Goal: Task Accomplishment & Management: Use online tool/utility

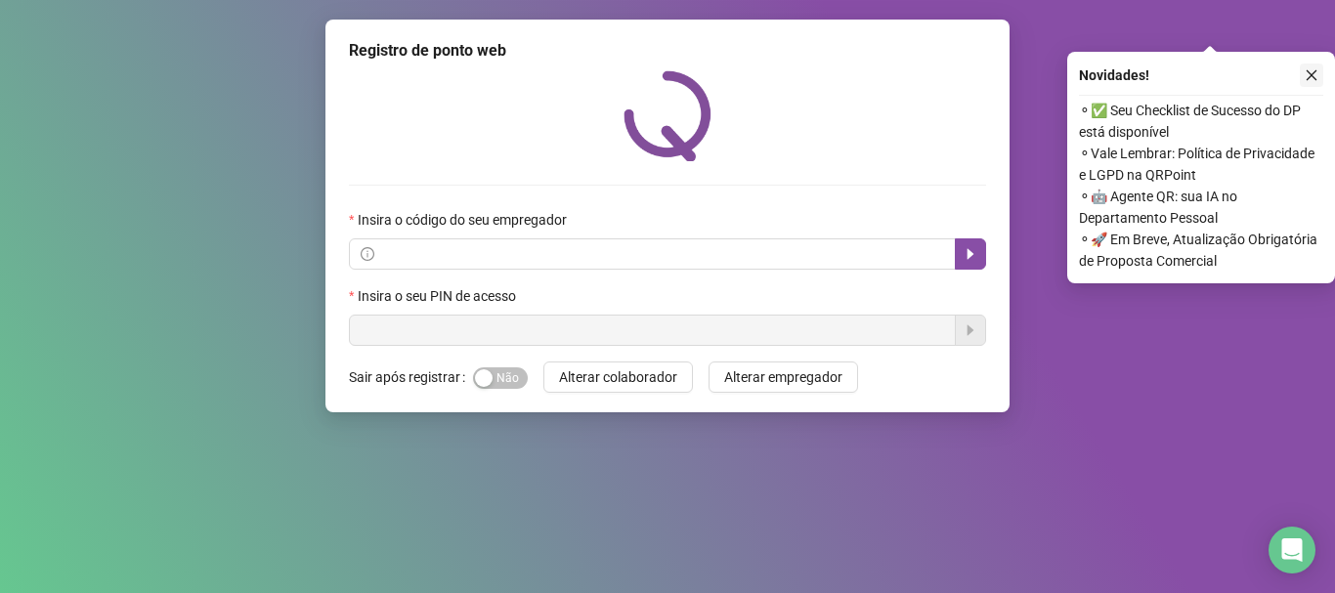
click at [1316, 72] on icon "close" at bounding box center [1312, 75] width 14 height 14
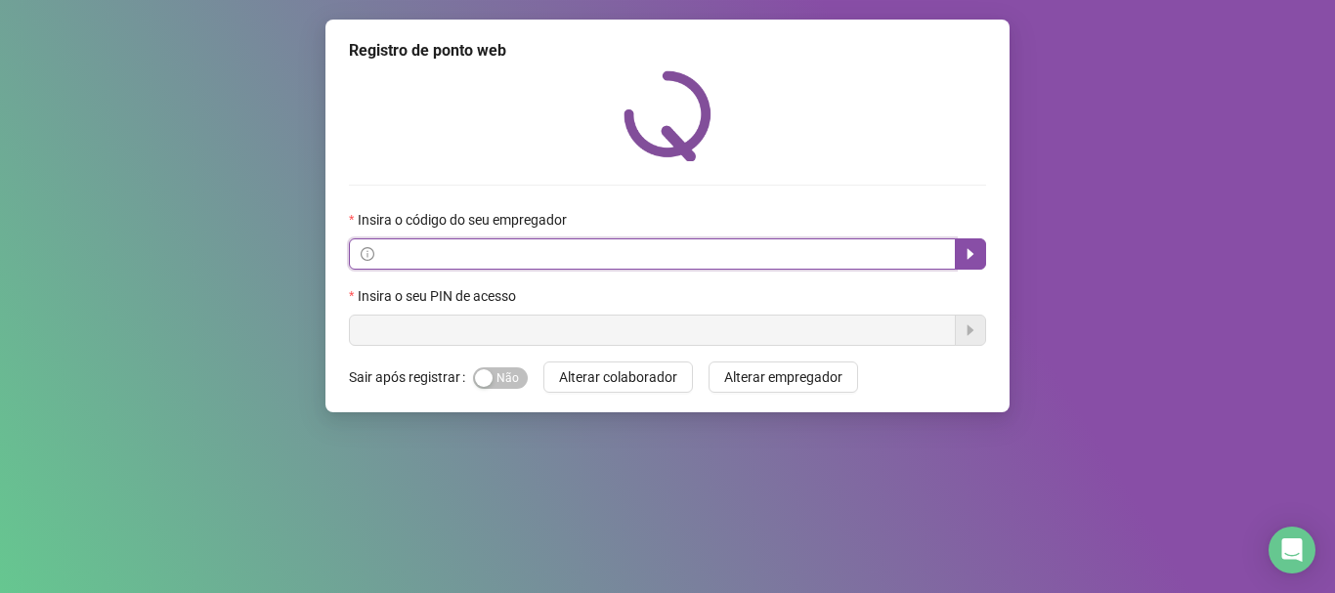
click at [495, 252] on input "text" at bounding box center [661, 254] width 566 height 22
